Goal: Task Accomplishment & Management: Use online tool/utility

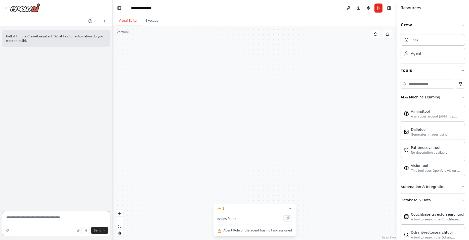
click at [38, 219] on textarea at bounding box center [56, 224] width 108 height 25
type textarea "**********"
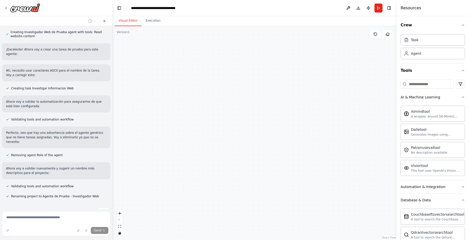
scroll to position [163, 0]
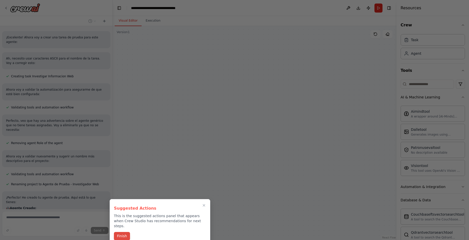
click at [122, 232] on button "Finish" at bounding box center [122, 236] width 16 height 8
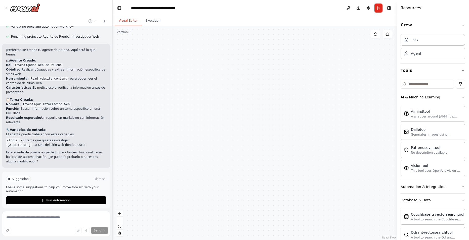
scroll to position [310, 0]
click at [56, 199] on span "Run Automation" at bounding box center [58, 201] width 24 height 4
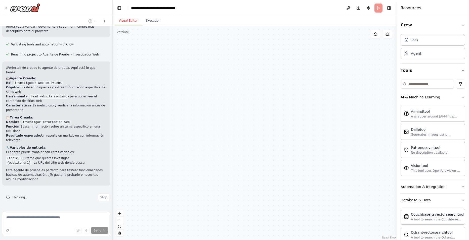
scroll to position [270, 0]
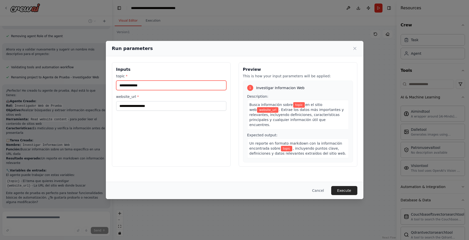
click at [137, 86] on input "topic *" at bounding box center [171, 86] width 110 height 10
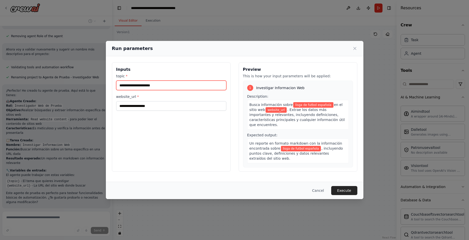
type input "**********"
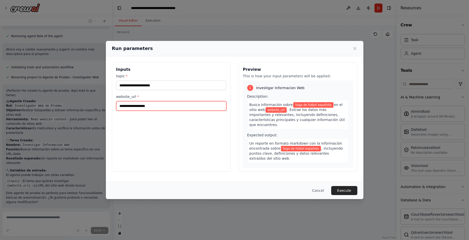
click at [149, 107] on input "website_url *" at bounding box center [171, 106] width 110 height 10
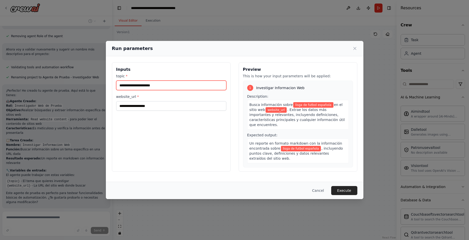
drag, startPoint x: 148, startPoint y: 85, endPoint x: 109, endPoint y: 83, distance: 38.5
click at [109, 83] on div "**********" at bounding box center [235, 117] width 258 height 122
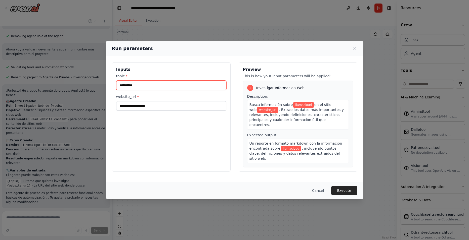
type input "**********"
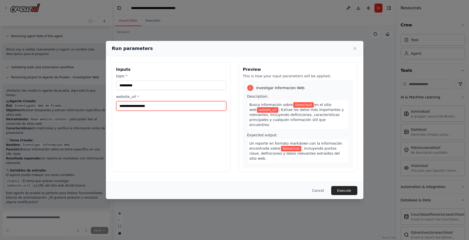
click at [137, 106] on input "website_url *" at bounding box center [171, 106] width 110 height 10
paste input "**********"
type input "**********"
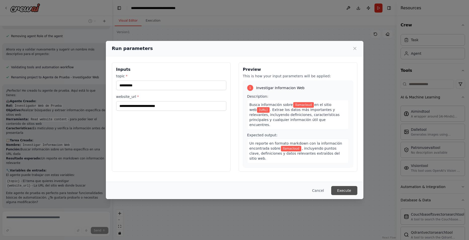
click at [349, 193] on button "Execute" at bounding box center [344, 190] width 26 height 9
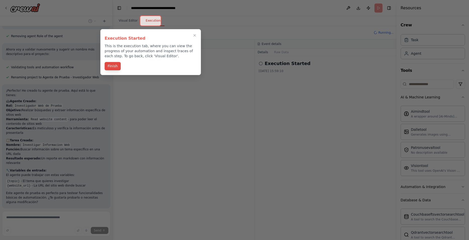
click at [114, 66] on button "Finish" at bounding box center [113, 66] width 16 height 8
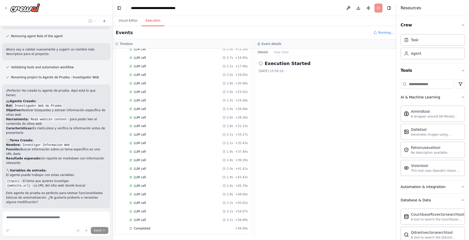
scroll to position [310, 0]
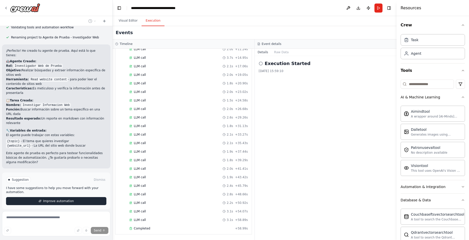
click at [55, 199] on span "Improve automation" at bounding box center [58, 201] width 31 height 4
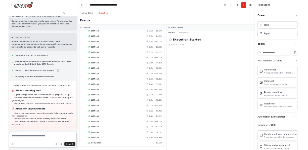
scroll to position [451, 0]
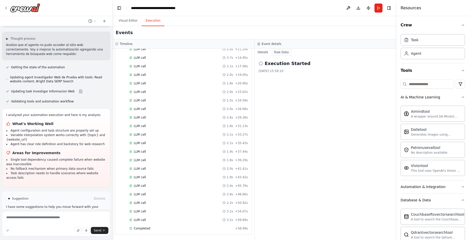
click at [279, 53] on button "Raw Data" at bounding box center [281, 52] width 21 height 7
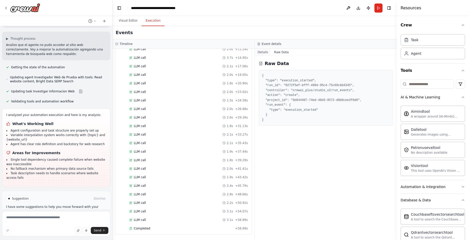
click at [262, 53] on button "Details" at bounding box center [263, 52] width 17 height 7
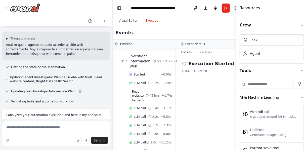
scroll to position [0, 0]
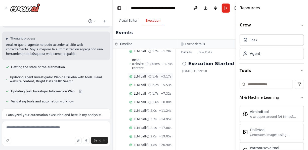
click at [135, 76] on span "LLM call" at bounding box center [140, 76] width 12 height 4
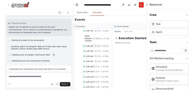
scroll to position [42, 0]
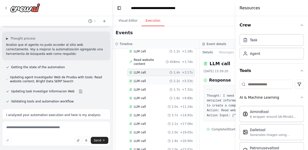
click at [139, 79] on span "LLM call" at bounding box center [140, 81] width 12 height 4
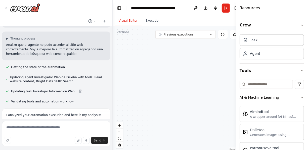
click at [127, 23] on button "Visual Editor" at bounding box center [128, 21] width 27 height 11
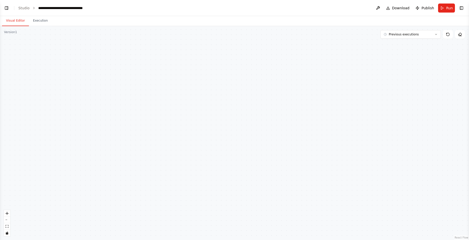
scroll to position [451, 0]
click at [8, 10] on button "Toggle Left Sidebar" at bounding box center [6, 8] width 7 height 7
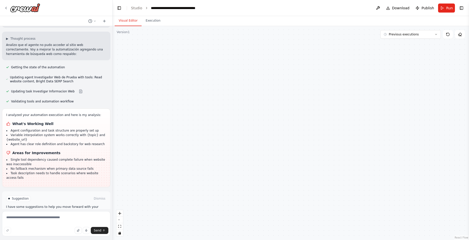
click at [133, 113] on div ".deletable-edge-delete-btn { width: 20px; height: 20px; border: 0px solid #ffff…" at bounding box center [291, 133] width 356 height 214
click at [169, 106] on div ".deletable-edge-delete-btn { width: 20px; height: 20px; border: 0px solid #ffff…" at bounding box center [291, 133] width 356 height 214
click at [381, 7] on button at bounding box center [378, 8] width 8 height 9
click at [381, 7] on div at bounding box center [378, 8] width 8 height 9
click at [135, 86] on div ".deletable-edge-delete-btn { width: 20px; height: 20px; border: 0px solid #ffff…" at bounding box center [291, 133] width 356 height 214
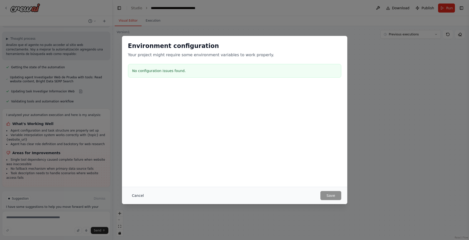
click at [135, 196] on button "Cancel" at bounding box center [138, 195] width 20 height 9
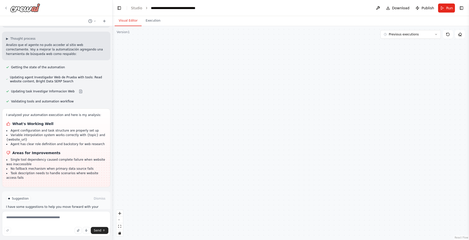
click at [5, 7] on icon at bounding box center [6, 8] width 4 height 4
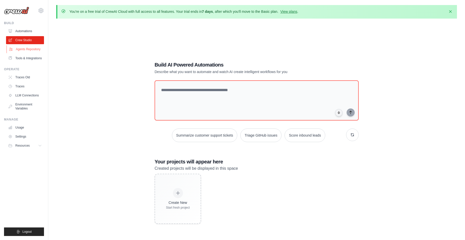
click at [30, 49] on link "Agents Repository" at bounding box center [26, 49] width 38 height 8
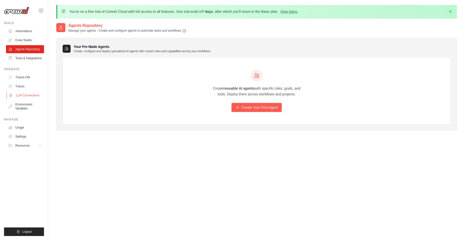
click at [28, 96] on link "LLM Connections" at bounding box center [26, 96] width 38 height 8
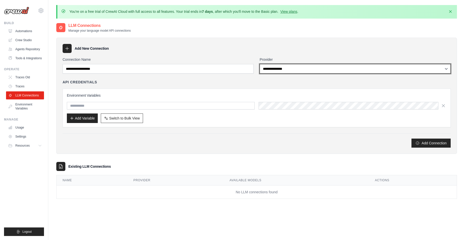
click at [303, 70] on select "**********" at bounding box center [355, 69] width 191 height 10
select select "******"
click at [260, 64] on select "**********" at bounding box center [355, 69] width 191 height 10
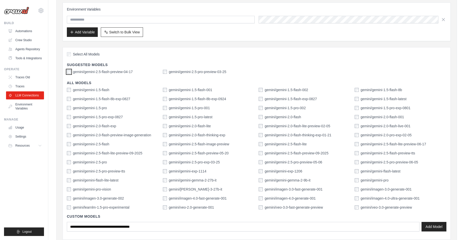
scroll to position [171, 0]
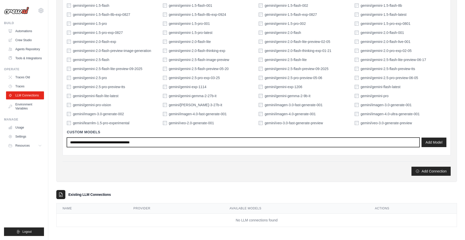
click at [148, 144] on input "text" at bounding box center [243, 143] width 353 height 10
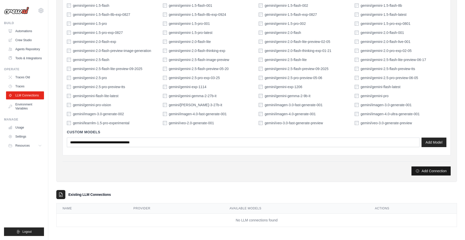
click at [426, 172] on button "Add Connection" at bounding box center [431, 171] width 39 height 9
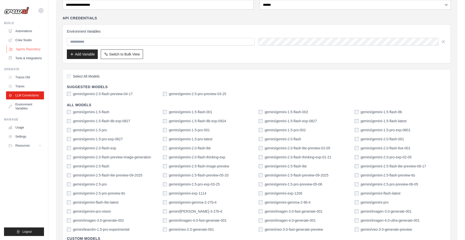
click at [23, 48] on link "Agents Repository" at bounding box center [26, 49] width 38 height 8
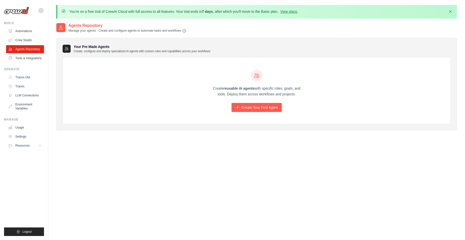
click at [26, 58] on link "Tools & Integrations" at bounding box center [25, 58] width 38 height 8
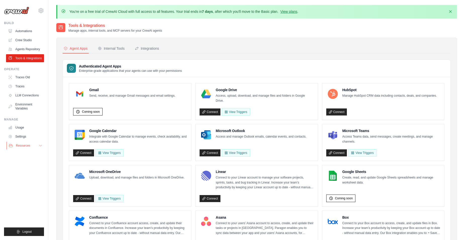
click at [28, 143] on button "Resources" at bounding box center [26, 146] width 38 height 8
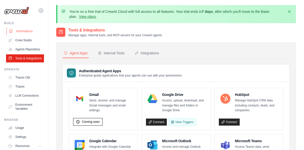
click at [23, 30] on link "Automations" at bounding box center [26, 31] width 38 height 8
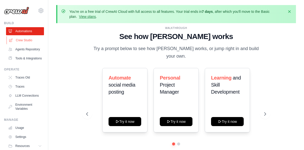
click at [26, 41] on link "Crew Studio" at bounding box center [26, 40] width 38 height 8
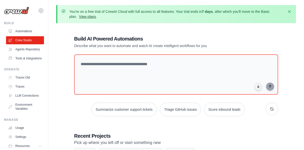
click at [82, 17] on link "View plans" at bounding box center [87, 17] width 17 height 4
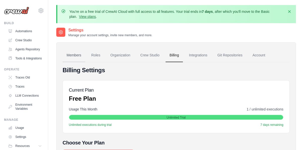
click at [70, 55] on link "Members" at bounding box center [74, 56] width 23 height 14
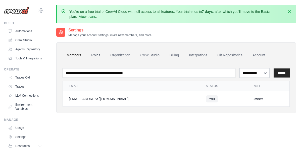
click at [95, 56] on link "Roles" at bounding box center [95, 56] width 17 height 14
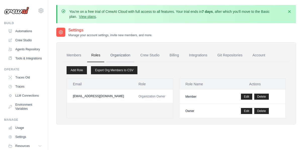
click at [116, 57] on link "Organization" at bounding box center [120, 56] width 28 height 14
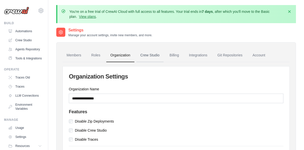
click at [152, 55] on link "Crew Studio" at bounding box center [150, 56] width 27 height 14
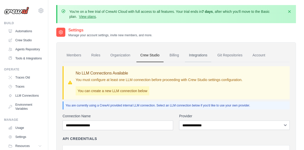
click at [199, 55] on link "Integrations" at bounding box center [198, 56] width 26 height 14
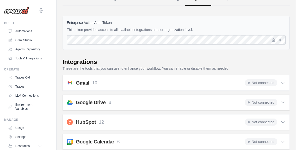
scroll to position [75, 0]
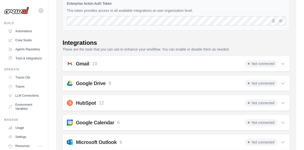
click at [284, 63] on icon at bounding box center [283, 63] width 5 height 5
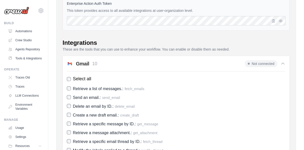
click at [284, 64] on icon at bounding box center [283, 63] width 5 height 5
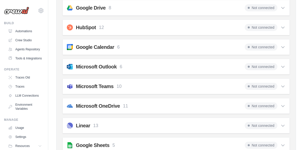
scroll to position [176, 0]
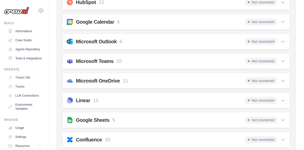
click at [284, 59] on icon at bounding box center [283, 61] width 5 height 5
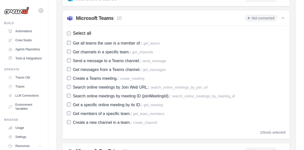
scroll to position [226, 0]
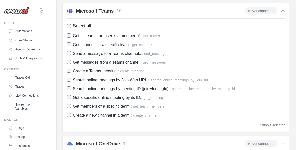
click at [283, 11] on icon at bounding box center [283, 10] width 5 height 5
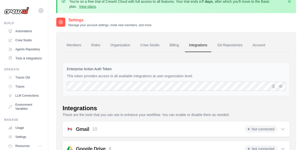
scroll to position [0, 0]
